Goal: Transaction & Acquisition: Subscribe to service/newsletter

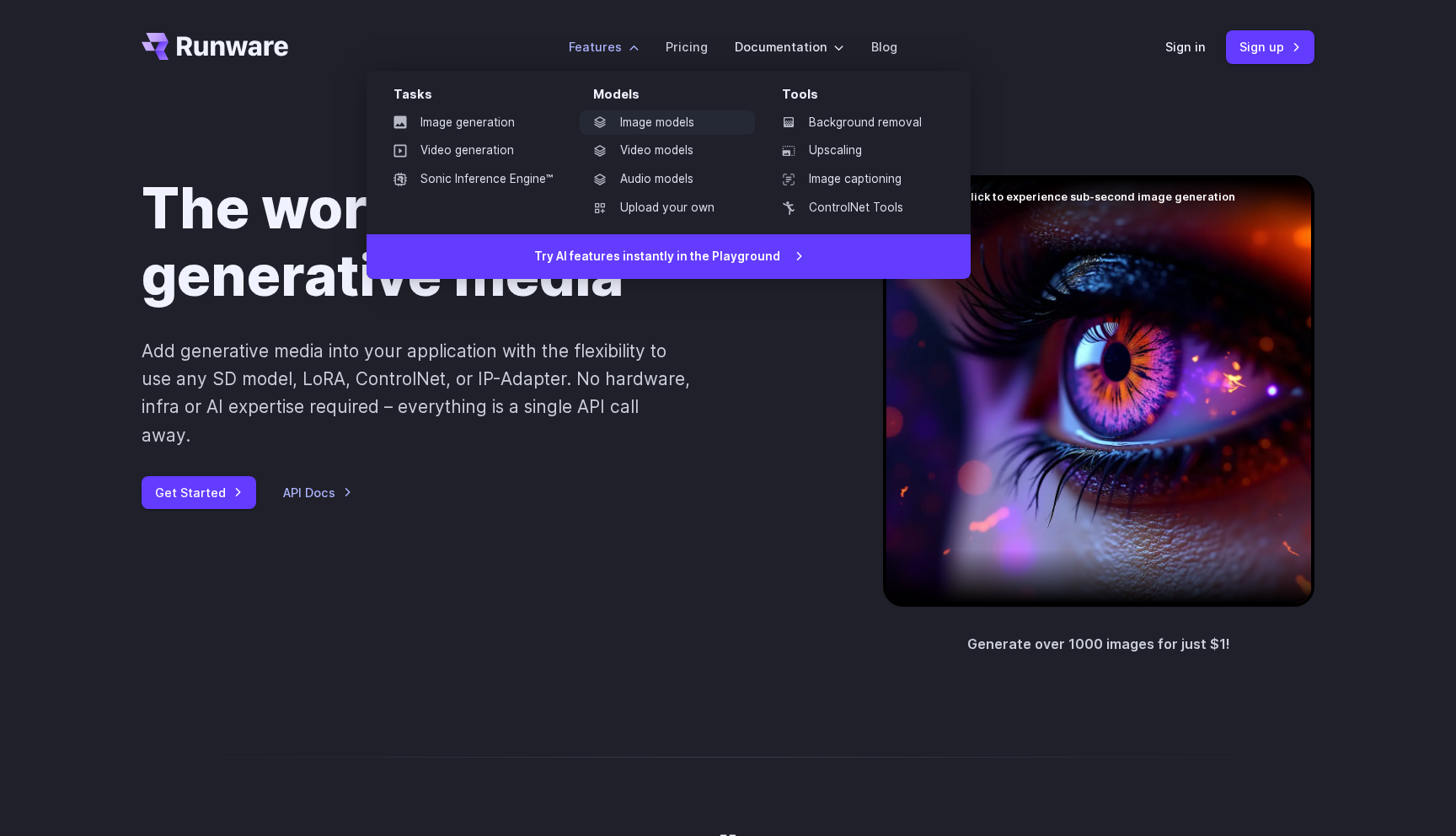
click at [634, 124] on link "Image models" at bounding box center [667, 123] width 176 height 25
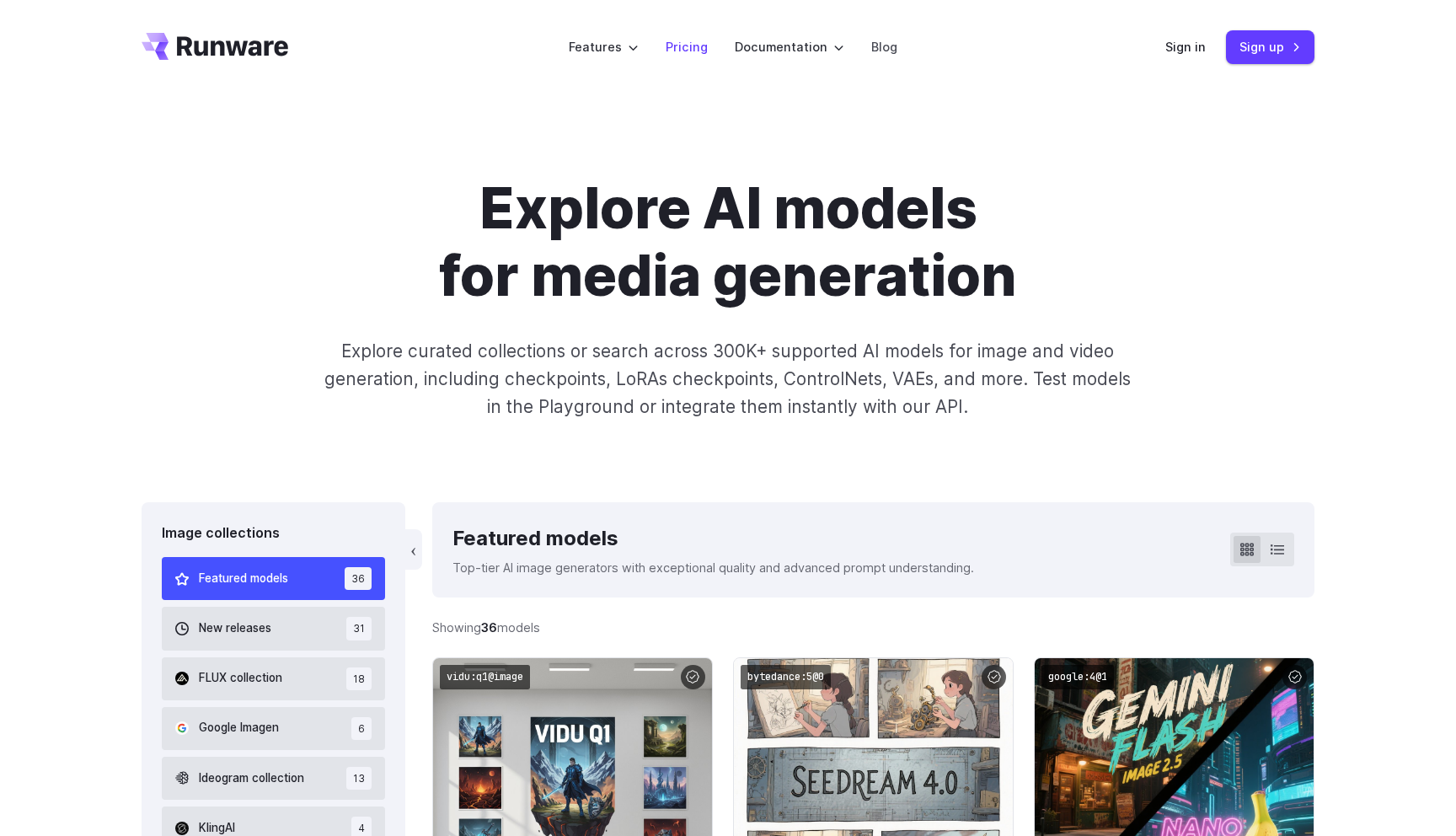
click at [684, 46] on link "Pricing" at bounding box center [686, 46] width 42 height 20
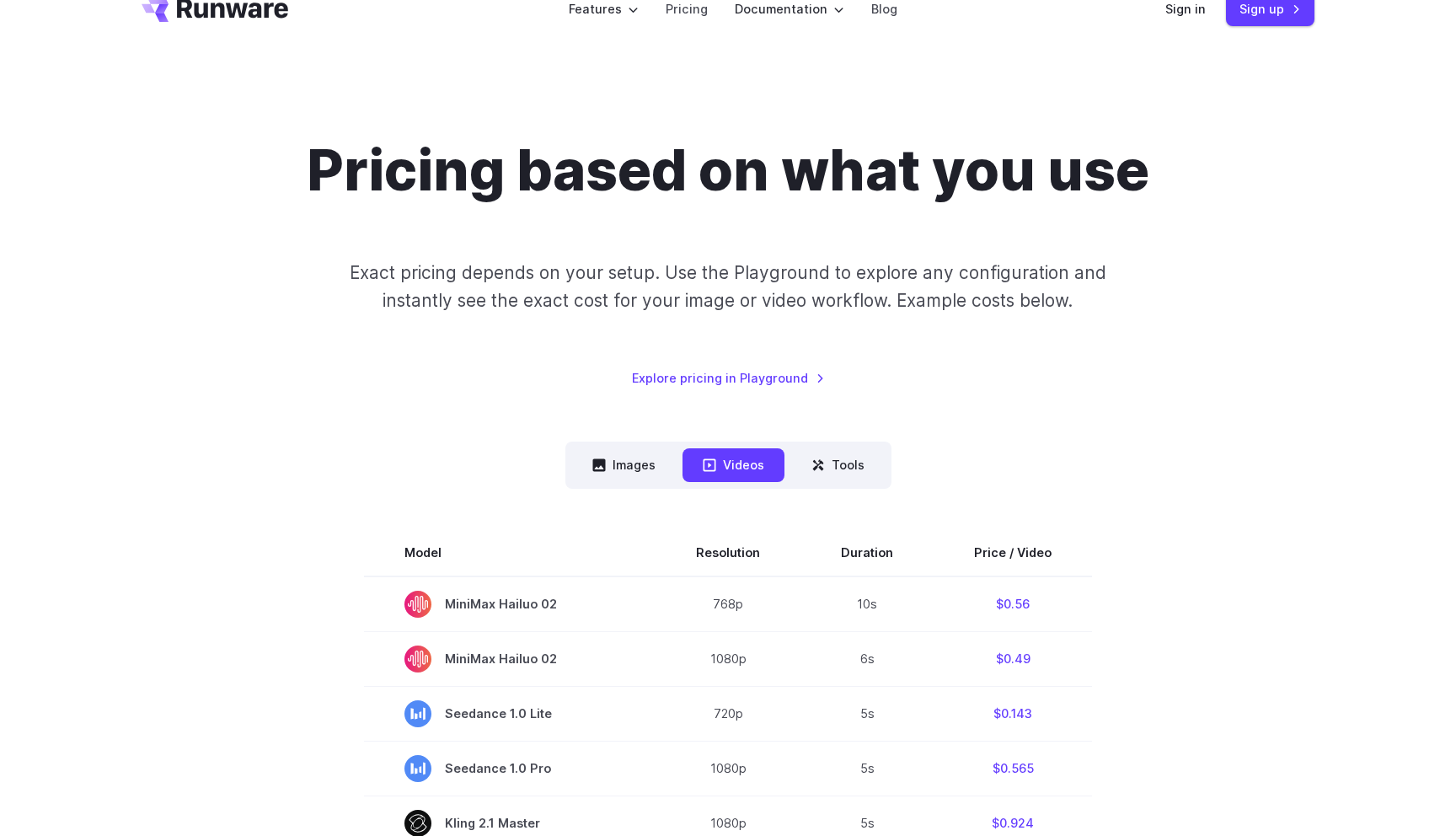
scroll to position [37, 0]
click at [636, 461] on button "Images" at bounding box center [624, 465] width 104 height 33
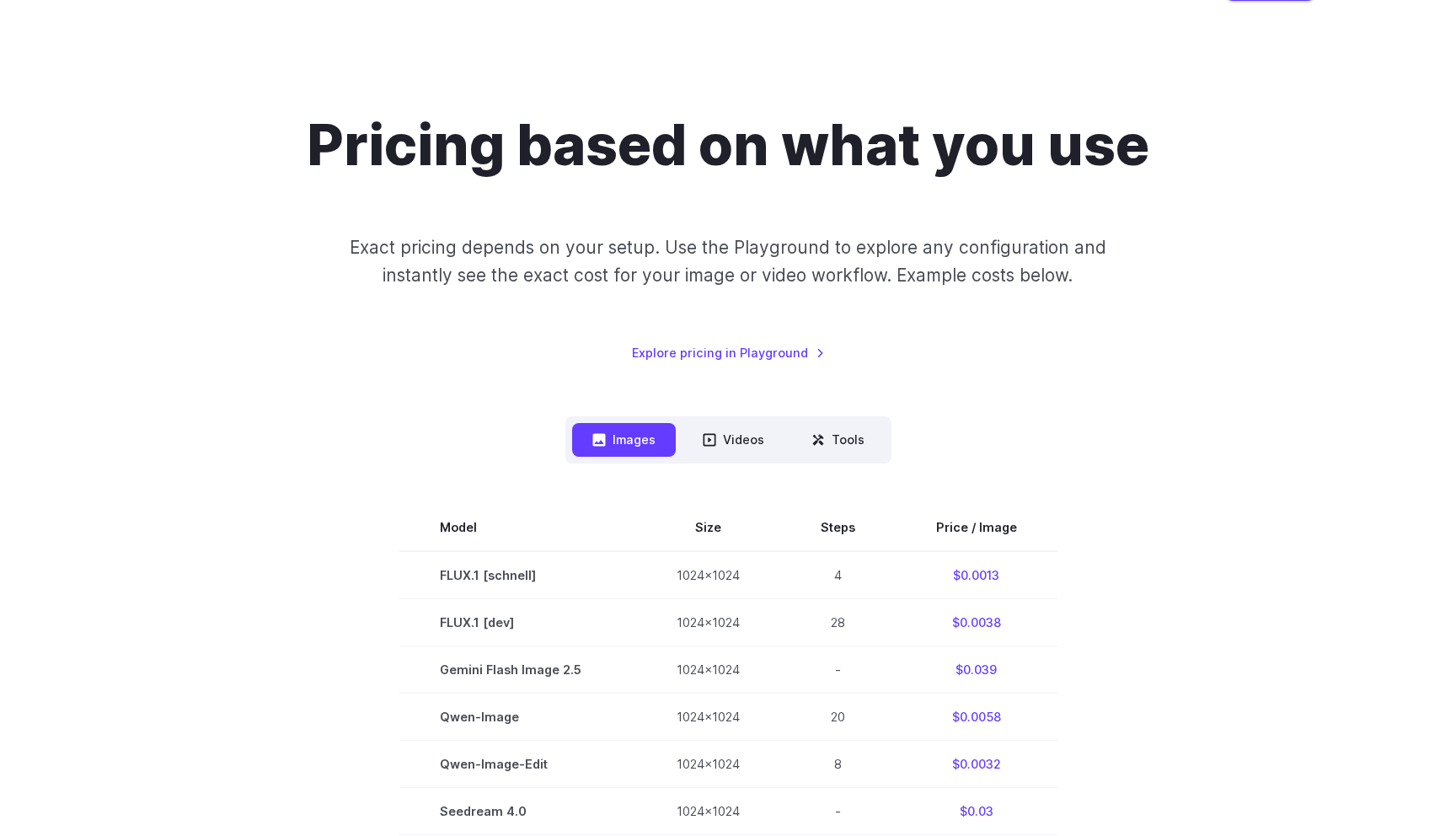
scroll to position [0, 0]
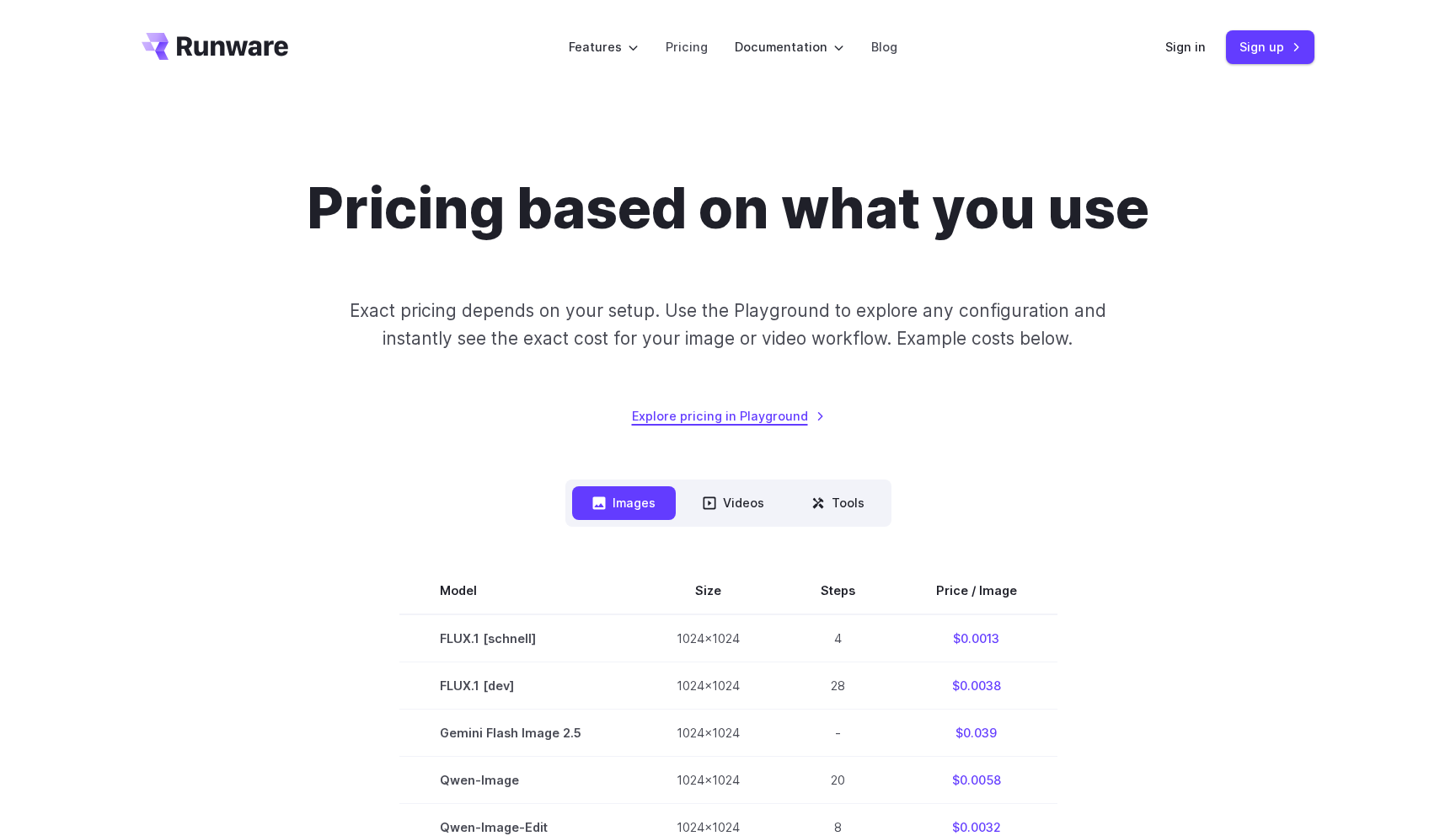
click at [648, 417] on link "Explore pricing in Playground" at bounding box center [729, 415] width 193 height 20
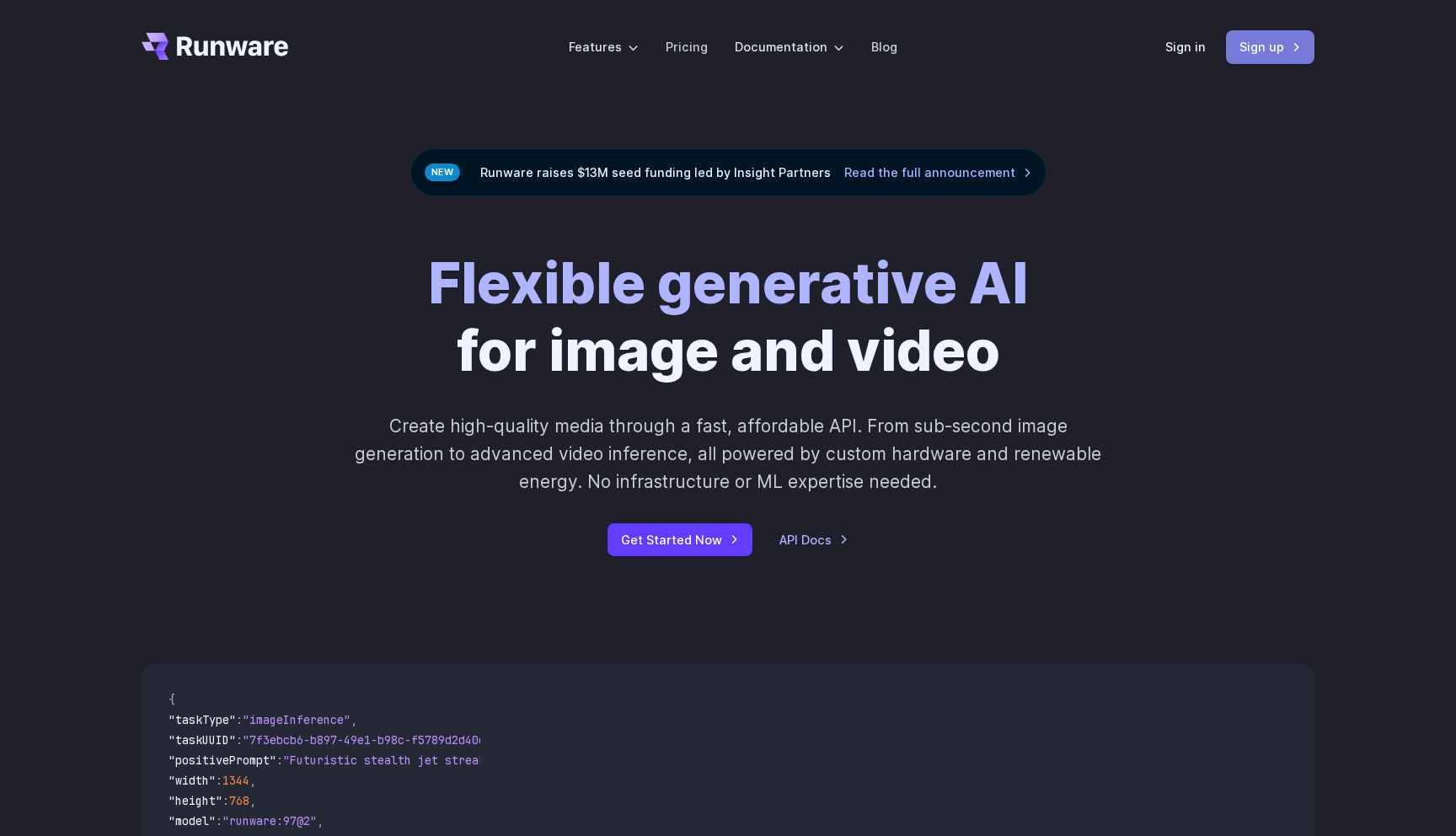
click at [1262, 46] on link "Sign up" at bounding box center [1270, 46] width 88 height 33
